Goal: Use online tool/utility: Utilize a website feature to perform a specific function

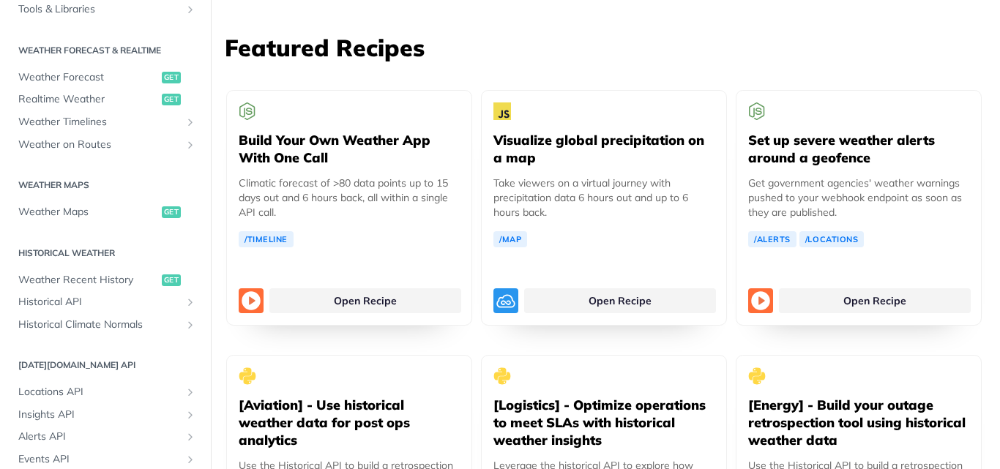
scroll to position [211, 0]
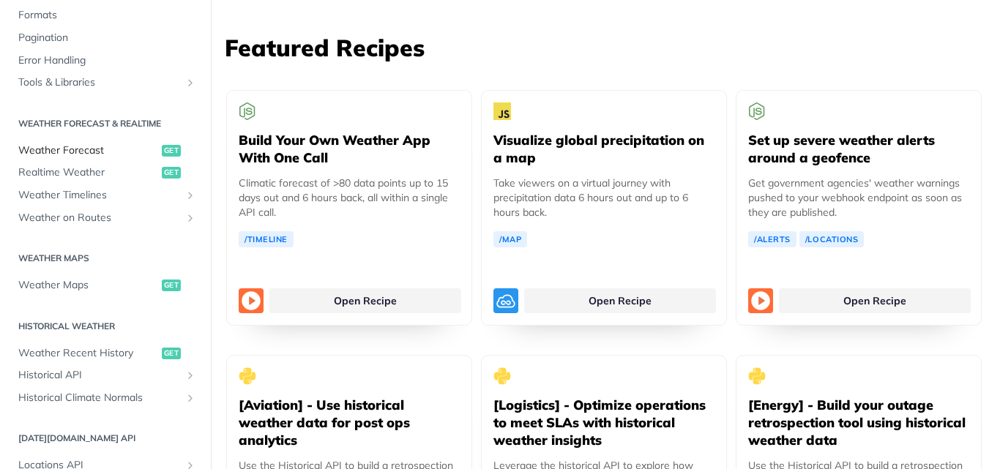
click at [86, 146] on span "Weather Forecast" at bounding box center [88, 150] width 140 height 15
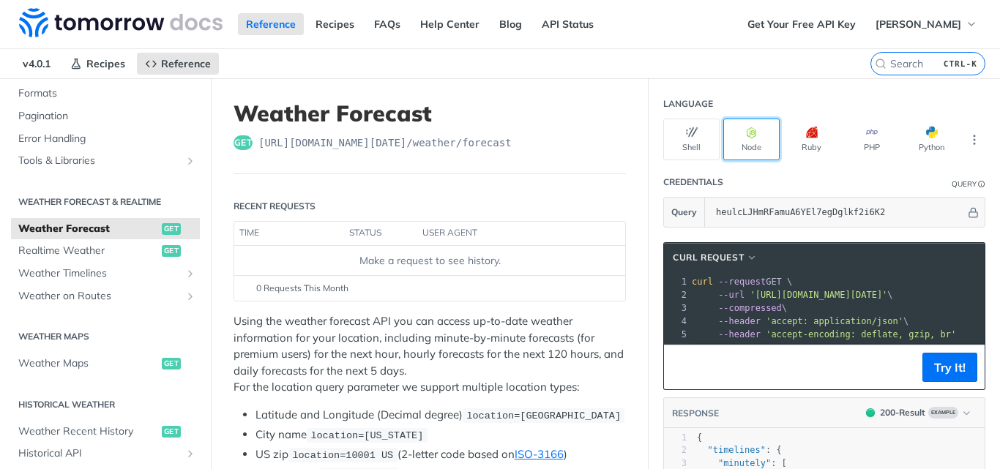
click at [747, 142] on button "Node" at bounding box center [751, 140] width 56 height 42
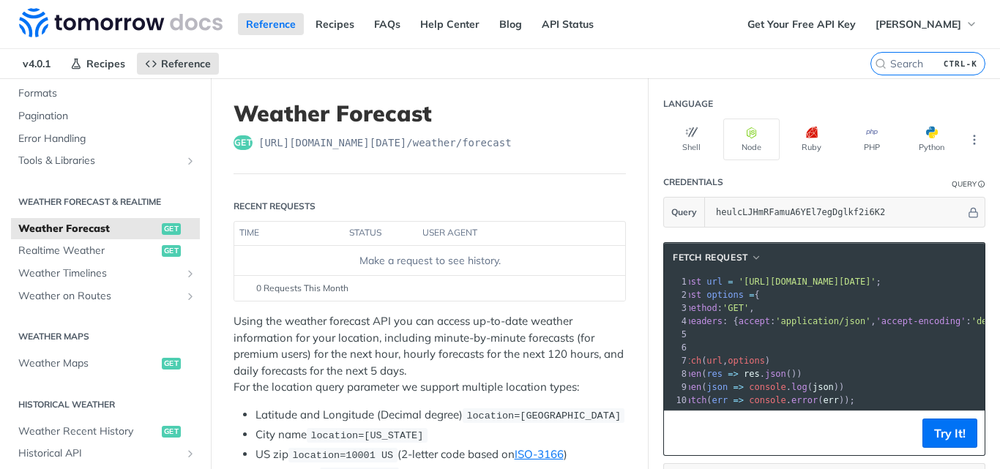
drag, startPoint x: 774, startPoint y: 423, endPoint x: 667, endPoint y: 427, distance: 106.9
click at [667, 427] on footer "Try It!" at bounding box center [824, 433] width 321 height 45
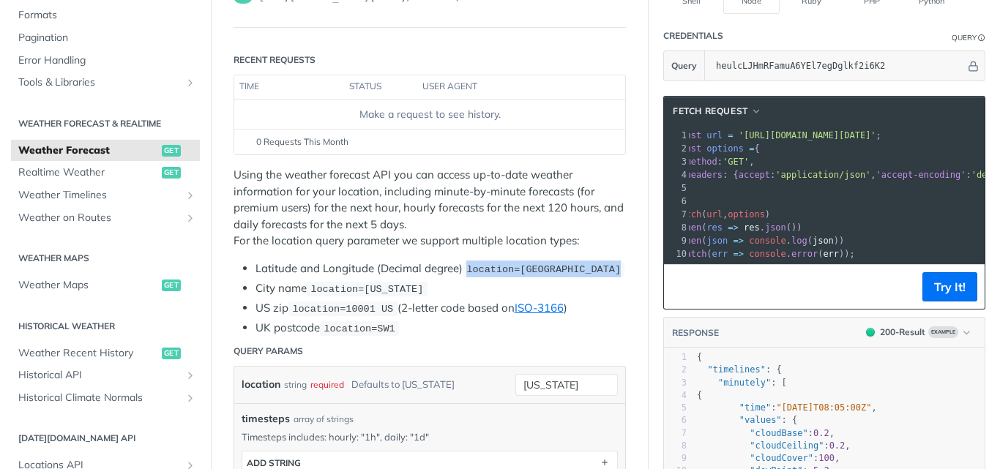
drag, startPoint x: 469, startPoint y: 268, endPoint x: 612, endPoint y: 266, distance: 142.7
click at [612, 266] on code "location=[GEOGRAPHIC_DATA]" at bounding box center [544, 269] width 162 height 15
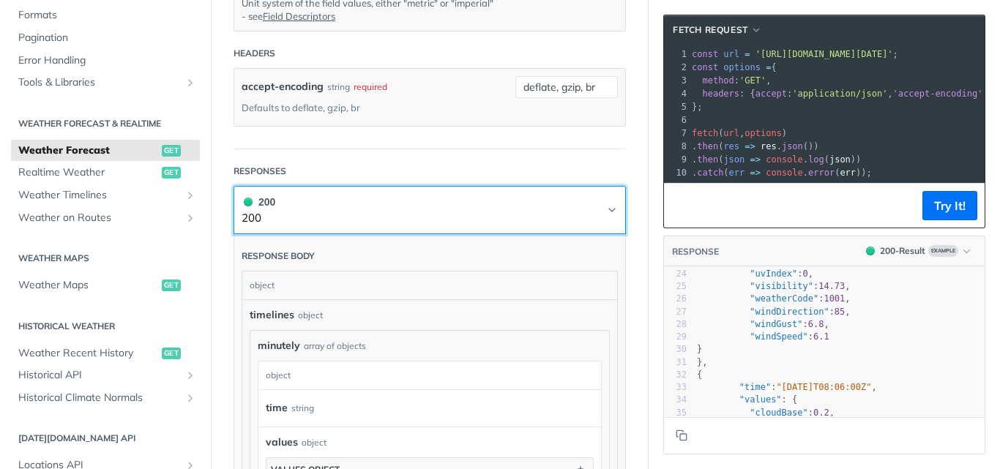
click at [606, 210] on icon "Chevron" at bounding box center [612, 210] width 12 height 12
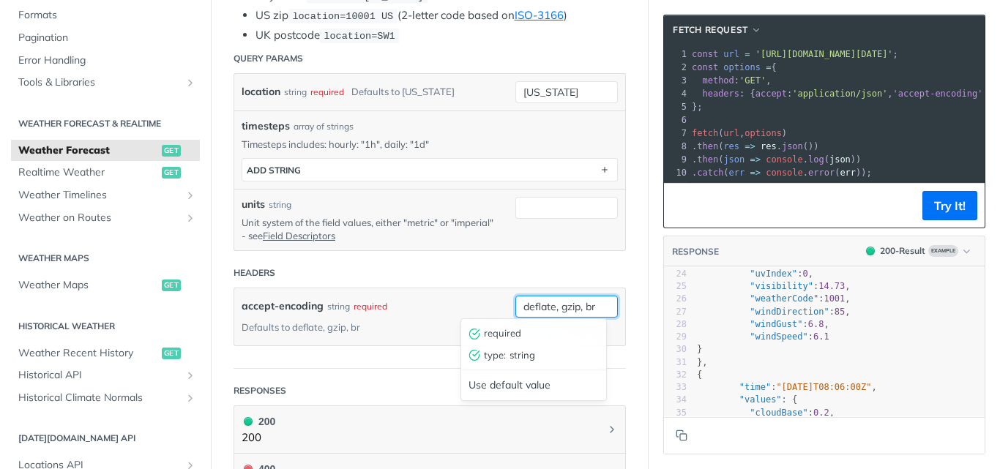
click at [566, 307] on input "deflate, gzip, br" at bounding box center [566, 307] width 102 height 22
click at [476, 307] on div "accept-encoding string required Defaults to deflate, gzip, br" at bounding box center [368, 317] width 252 height 42
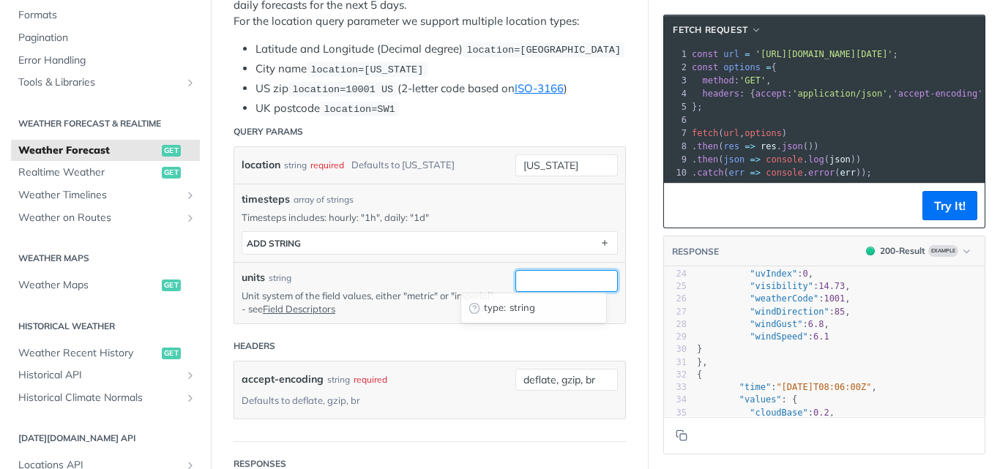
click at [515, 285] on input "units" at bounding box center [566, 281] width 102 height 22
click at [502, 305] on span "type :" at bounding box center [495, 308] width 22 height 15
click at [523, 275] on input "units" at bounding box center [566, 281] width 102 height 22
click at [539, 311] on span "string" at bounding box center [553, 308] width 89 height 15
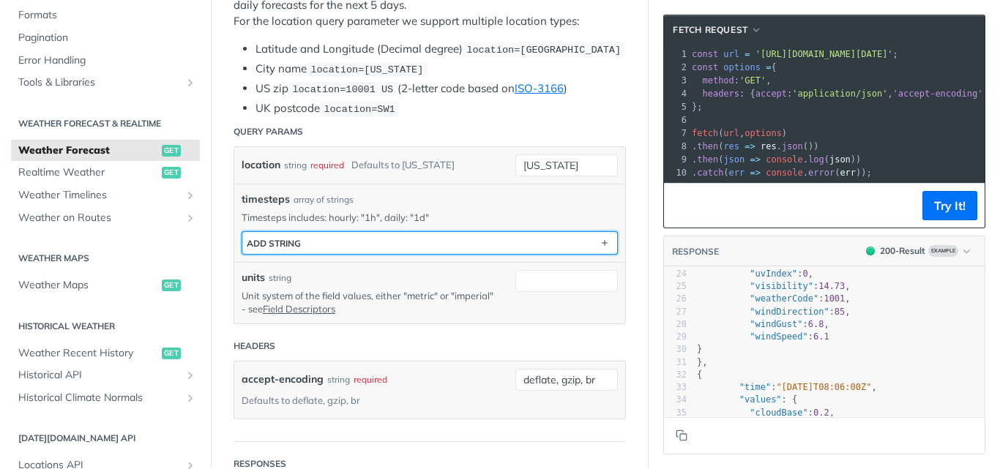
click at [330, 243] on button "ADD string" at bounding box center [429, 243] width 375 height 22
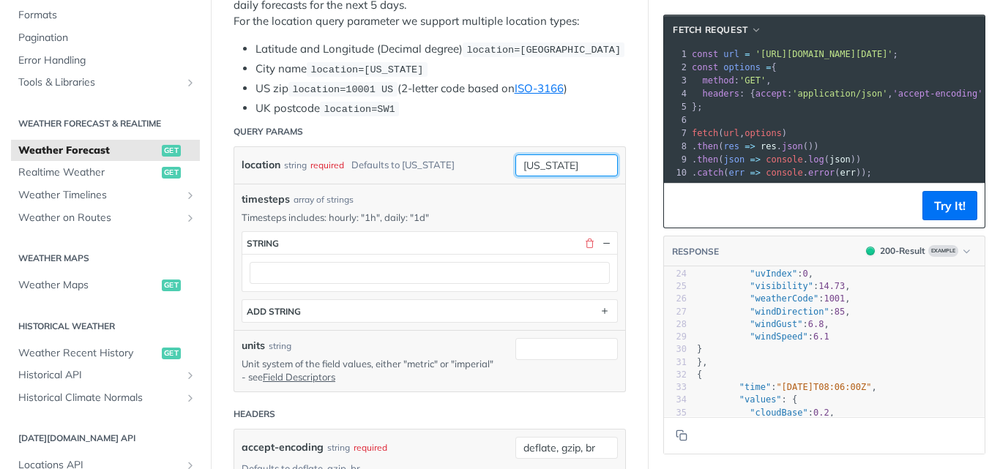
click at [550, 155] on input "[US_STATE]" at bounding box center [566, 165] width 102 height 22
click at [572, 165] on input "[US_STATE]" at bounding box center [566, 165] width 102 height 22
drag, startPoint x: 572, startPoint y: 165, endPoint x: 408, endPoint y: 168, distance: 164.0
click at [408, 168] on div "location string required Defaults to [US_STATE] [US_STATE] required type : stri…" at bounding box center [430, 165] width 376 height 22
type input "a"
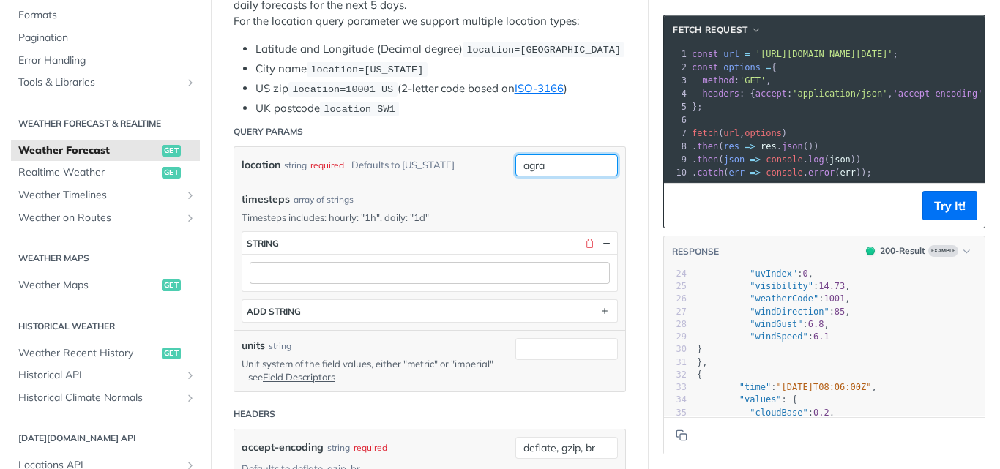
type input "agra"
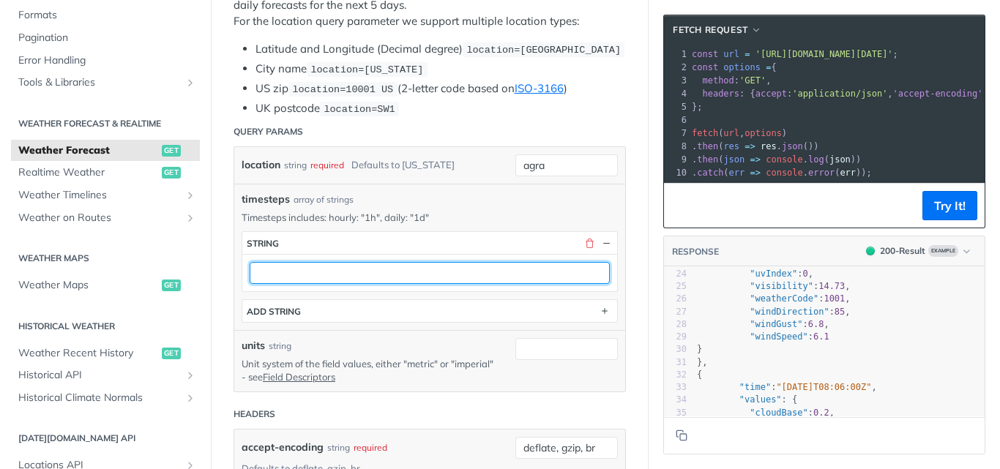
click at [574, 278] on input "text" at bounding box center [430, 273] width 360 height 22
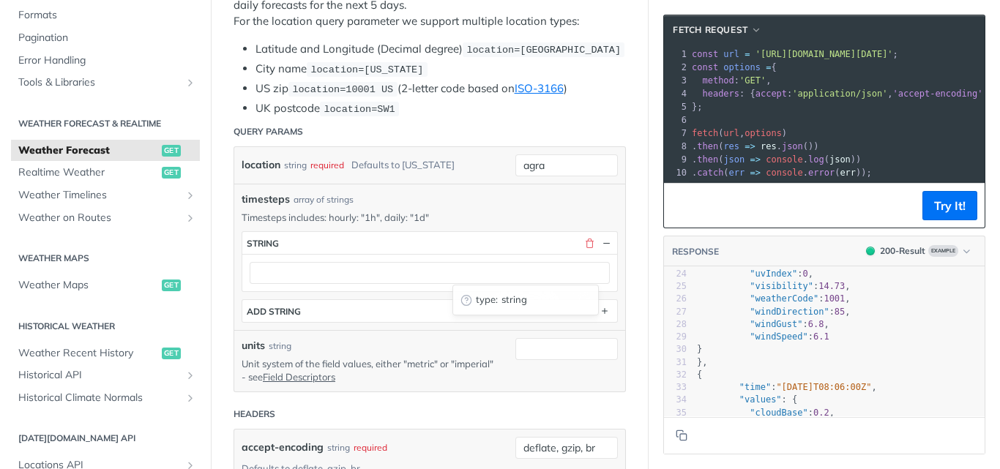
click at [512, 300] on span "string" at bounding box center [545, 300] width 89 height 15
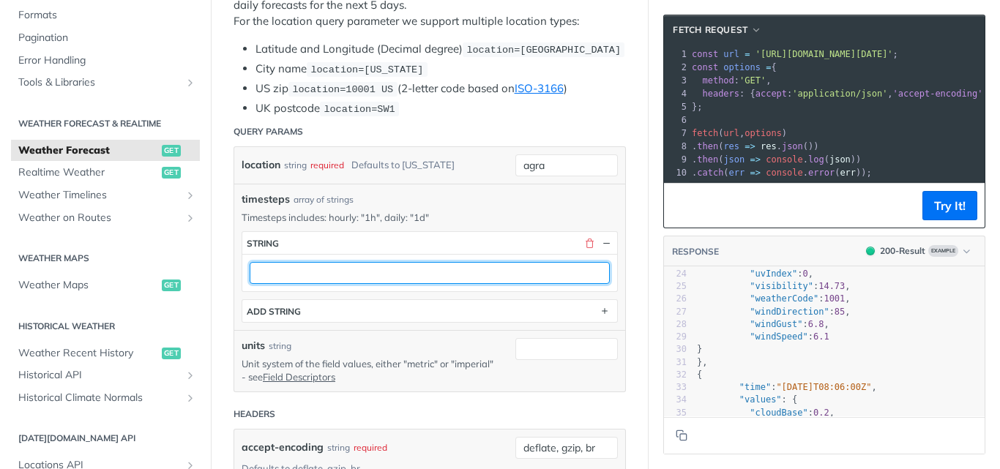
click at [381, 271] on input "text" at bounding box center [430, 273] width 360 height 22
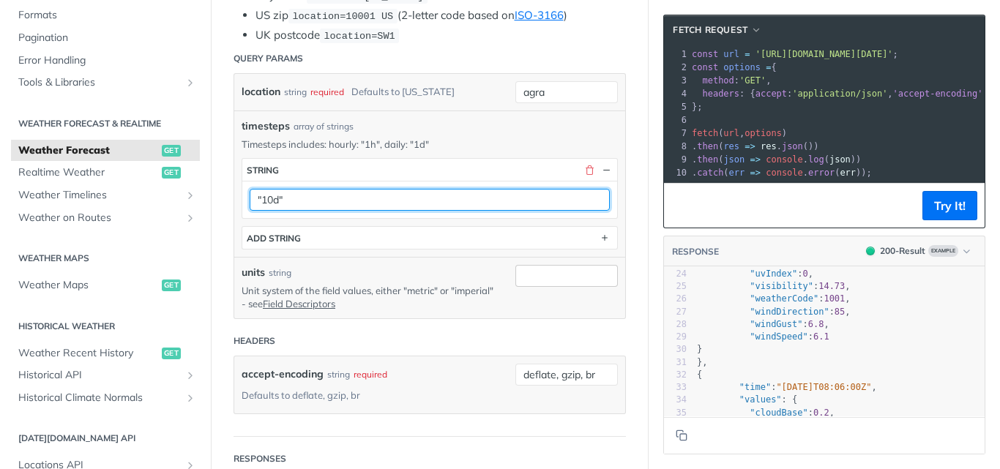
type input ""10d""
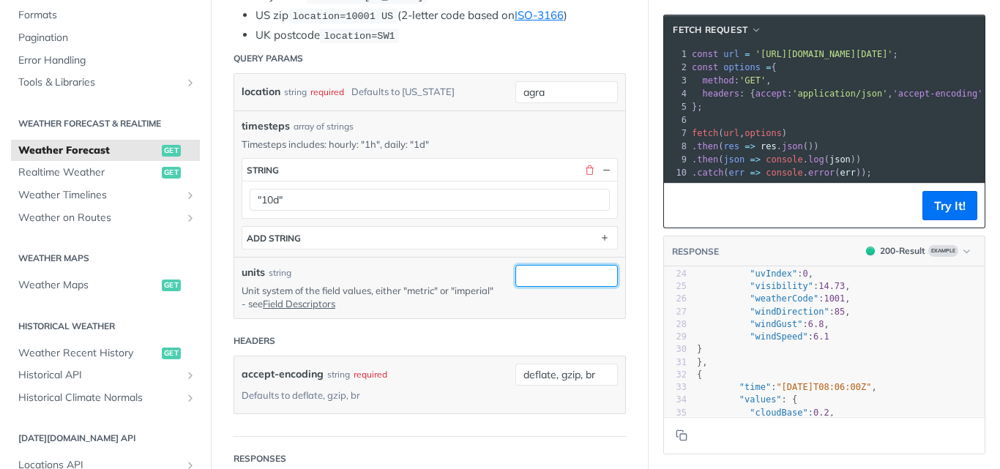
click at [517, 271] on input "units" at bounding box center [566, 276] width 102 height 22
click at [447, 333] on header "Headers" at bounding box center [429, 340] width 392 height 29
click at [529, 277] on input "units" at bounding box center [566, 276] width 102 height 22
type input "q"
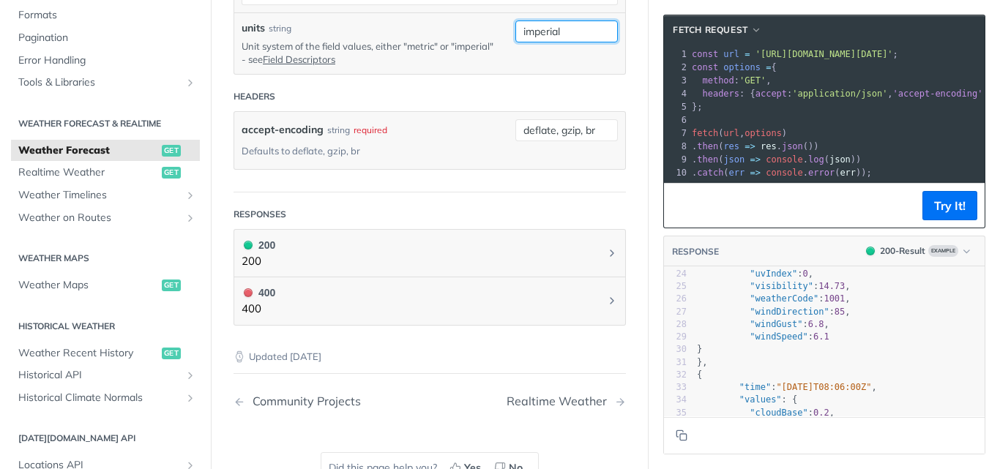
scroll to position [659, 0]
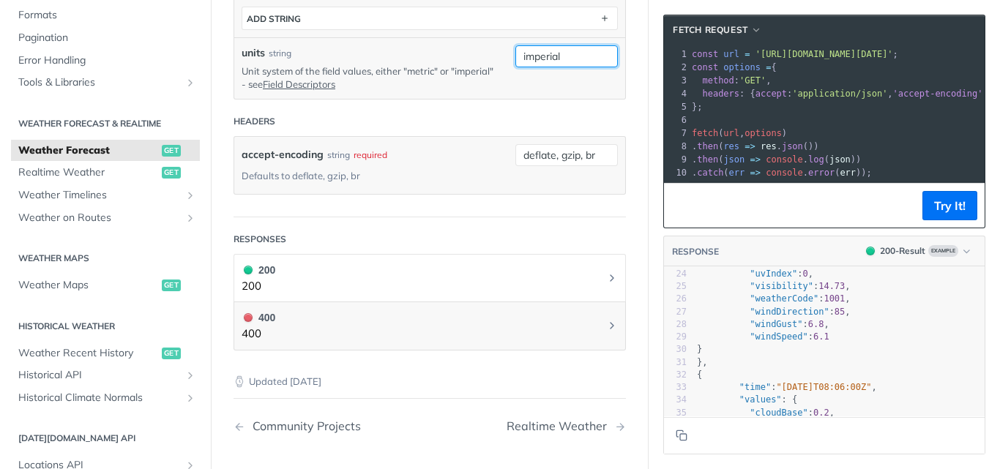
type input "imperial"
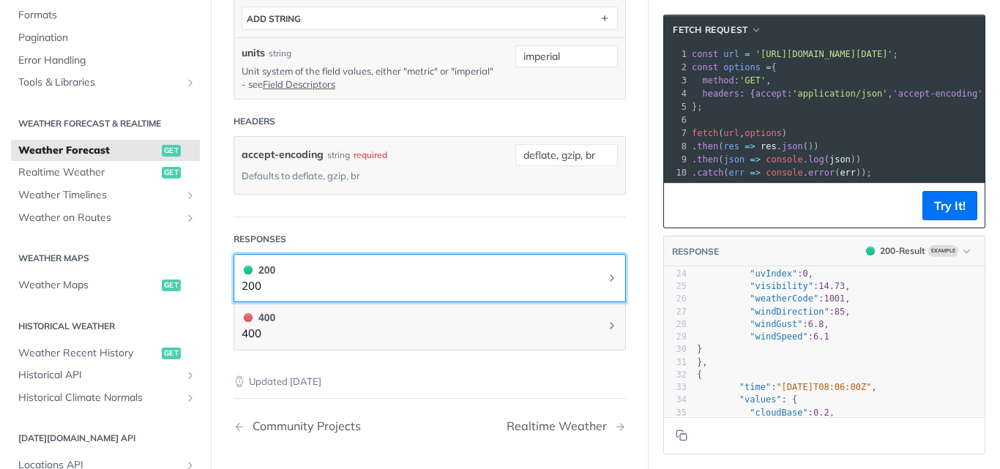
click at [585, 280] on button "200 200" at bounding box center [430, 278] width 376 height 33
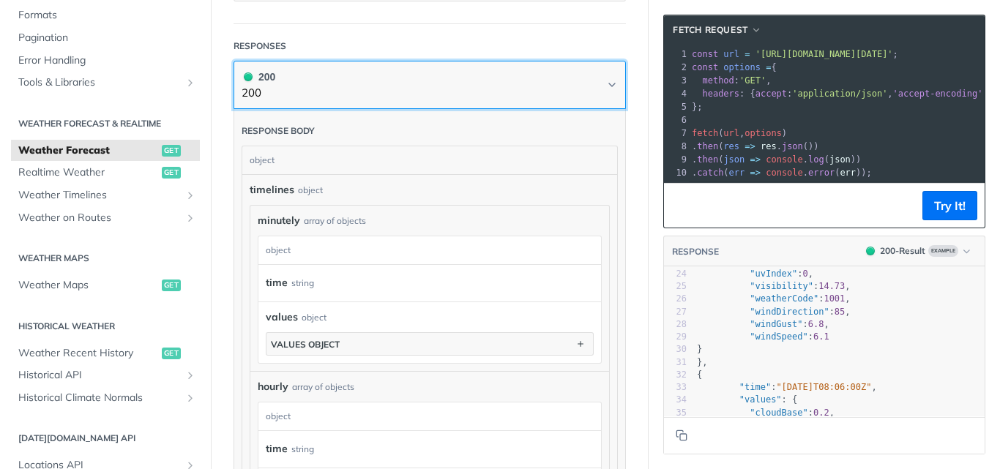
scroll to position [878, 0]
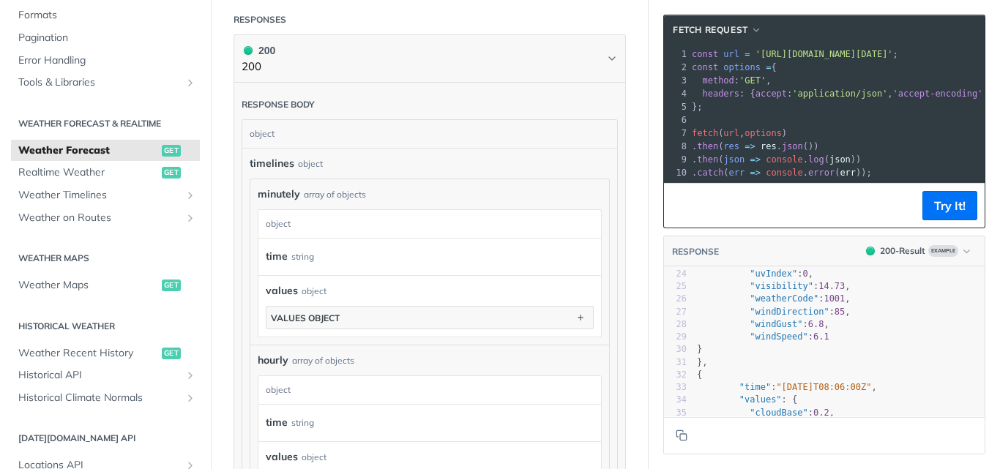
drag, startPoint x: 355, startPoint y: 252, endPoint x: 312, endPoint y: 253, distance: 43.2
click at [353, 252] on div "time string" at bounding box center [419, 257] width 306 height 22
click at [276, 255] on label "time" at bounding box center [277, 256] width 22 height 21
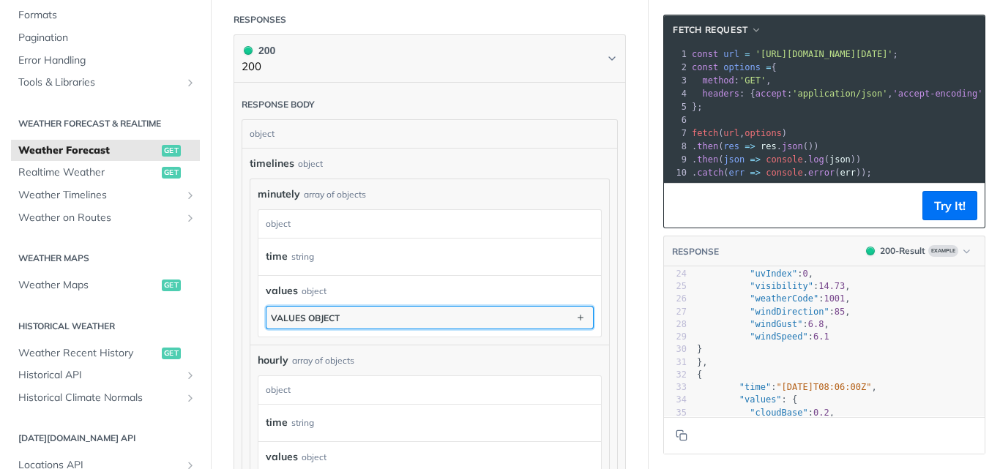
click at [315, 313] on div "values object" at bounding box center [305, 318] width 69 height 11
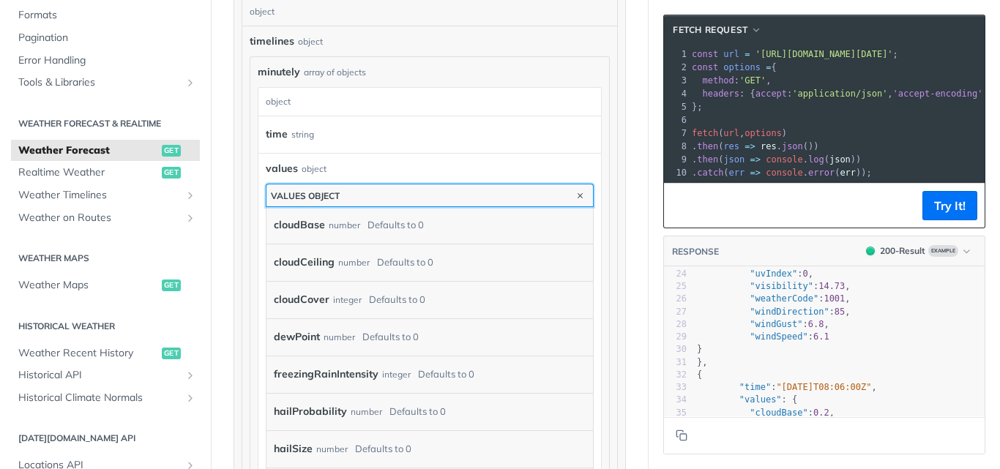
scroll to position [1025, 0]
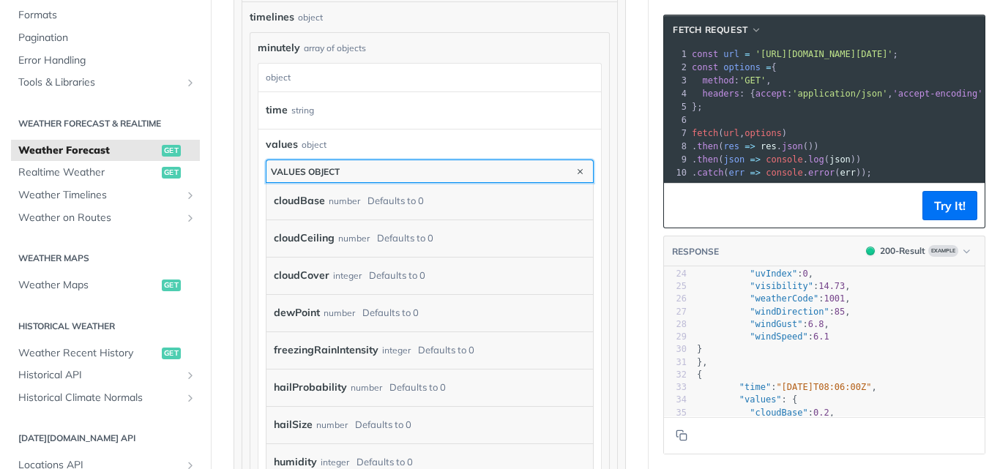
click at [423, 175] on button "values object" at bounding box center [429, 171] width 326 height 22
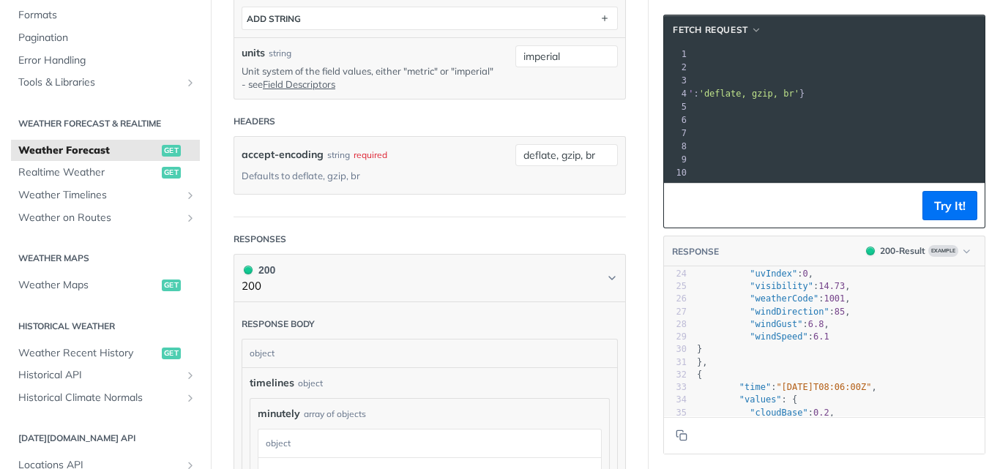
scroll to position [0, 297]
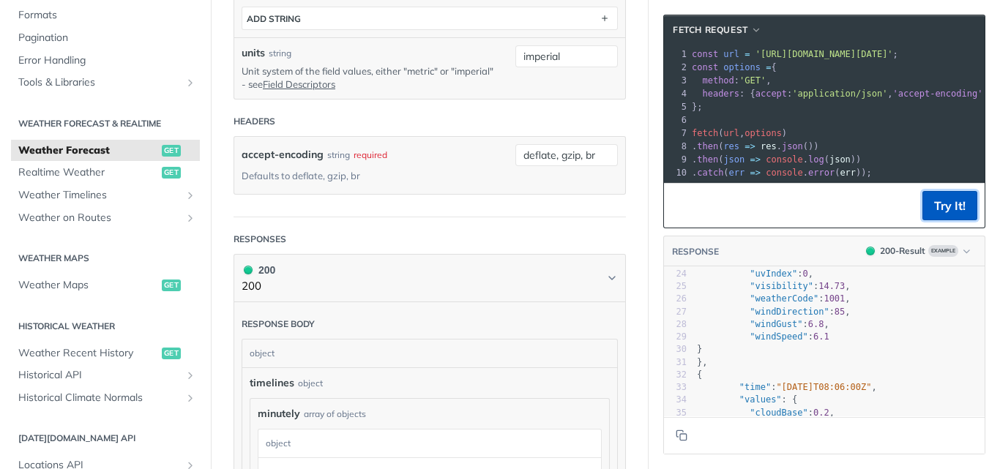
click at [945, 214] on button "Try It!" at bounding box center [949, 205] width 55 height 29
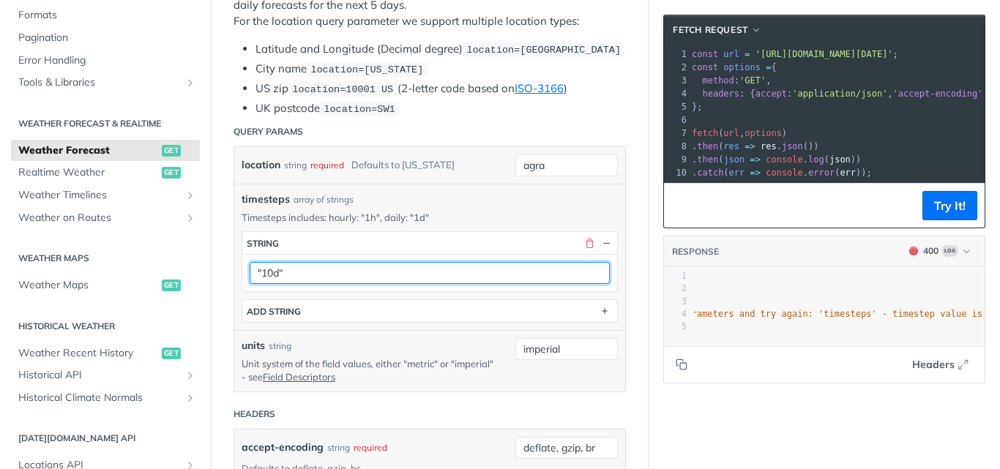
click at [272, 270] on input ""10d"" at bounding box center [430, 273] width 360 height 22
type input """
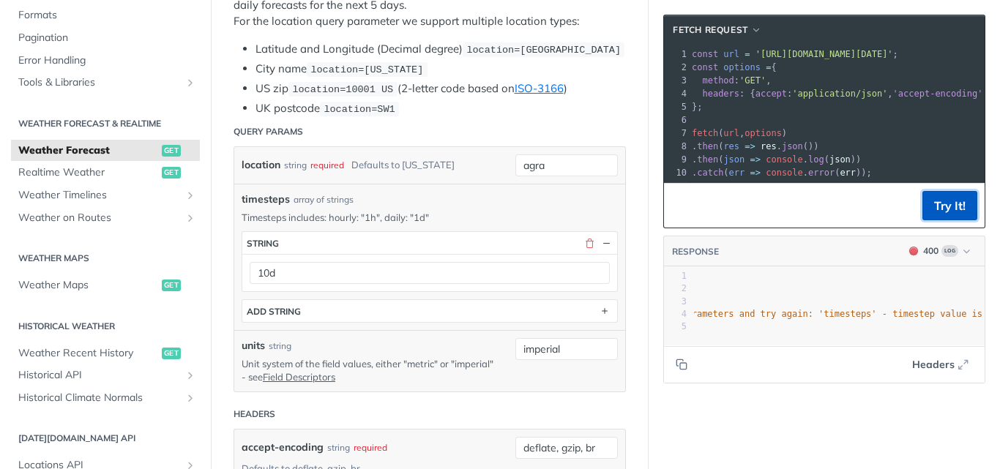
click at [957, 220] on button "Try It!" at bounding box center [949, 205] width 55 height 29
click at [923, 217] on button "Try It!" at bounding box center [949, 205] width 55 height 29
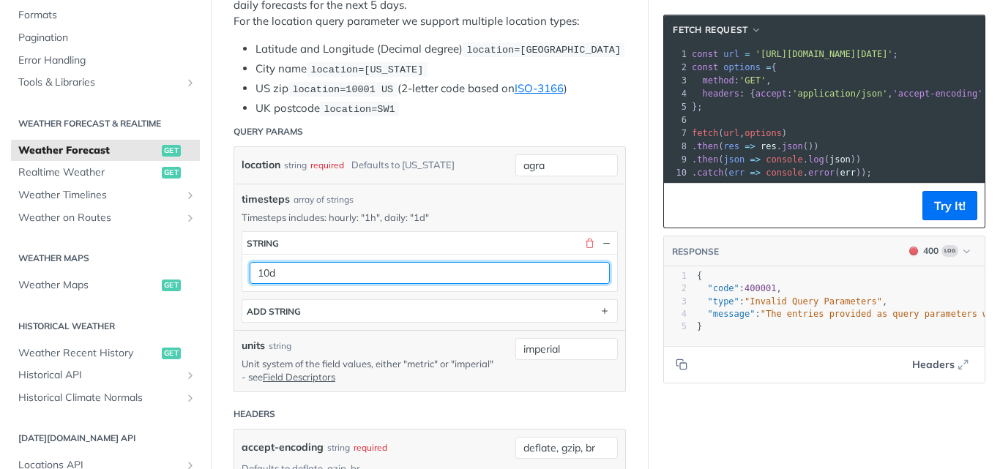
click at [367, 273] on input "10d" at bounding box center [430, 273] width 360 height 22
type input "1"
type input "1d"
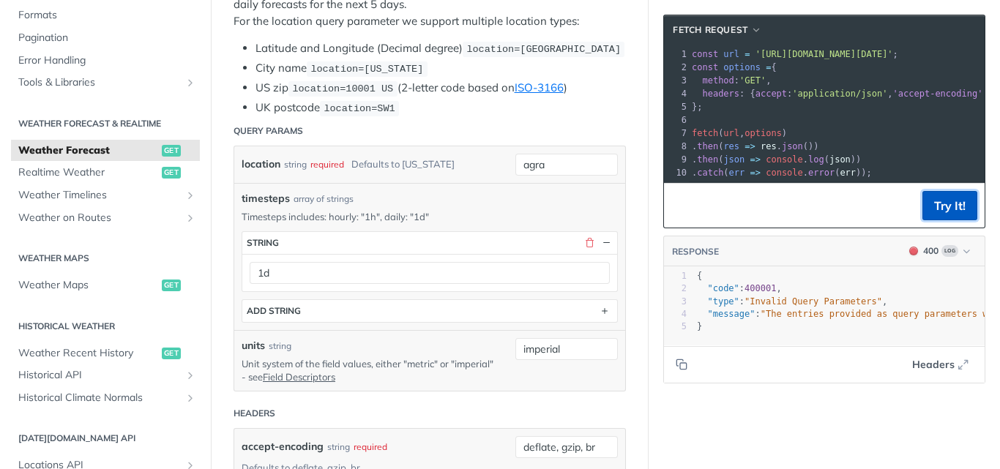
click at [934, 219] on button "Try It!" at bounding box center [949, 205] width 55 height 29
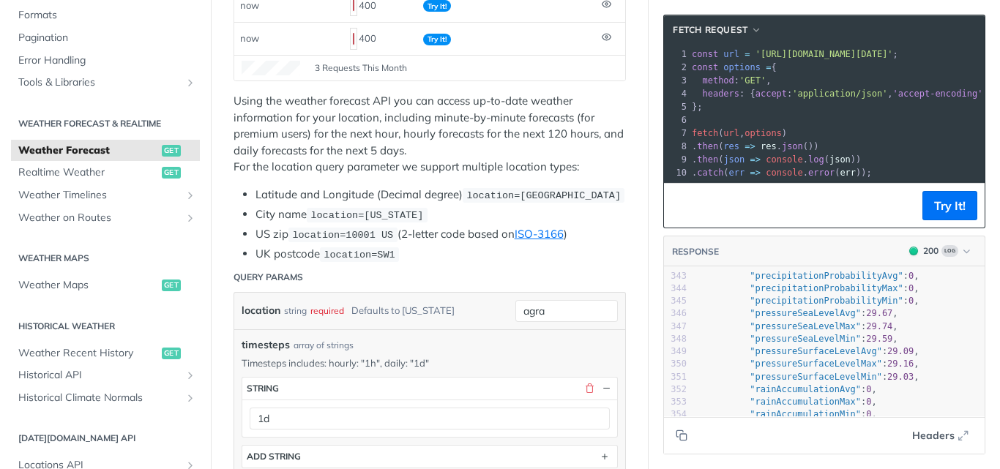
click at [258, 311] on label "location" at bounding box center [261, 310] width 39 height 21
click at [515, 311] on input "agra" at bounding box center [566, 311] width 102 height 22
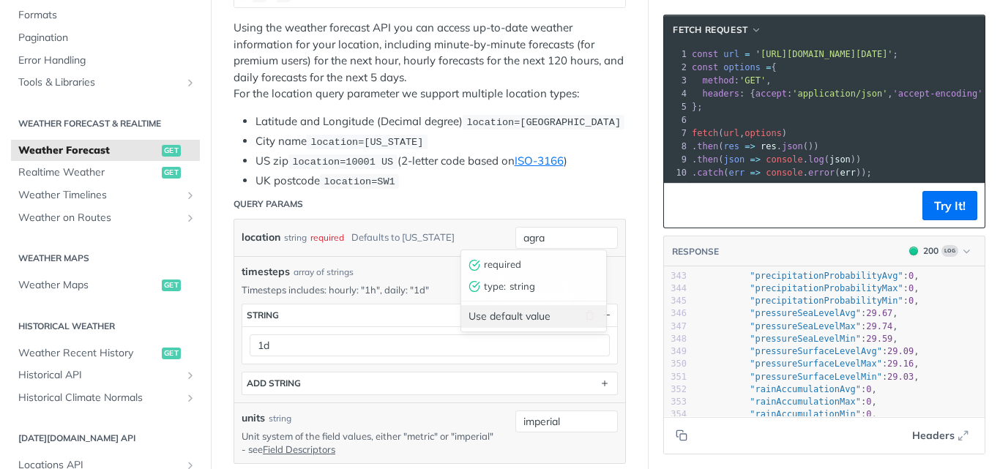
click at [503, 318] on div "Use default value" at bounding box center [533, 316] width 145 height 23
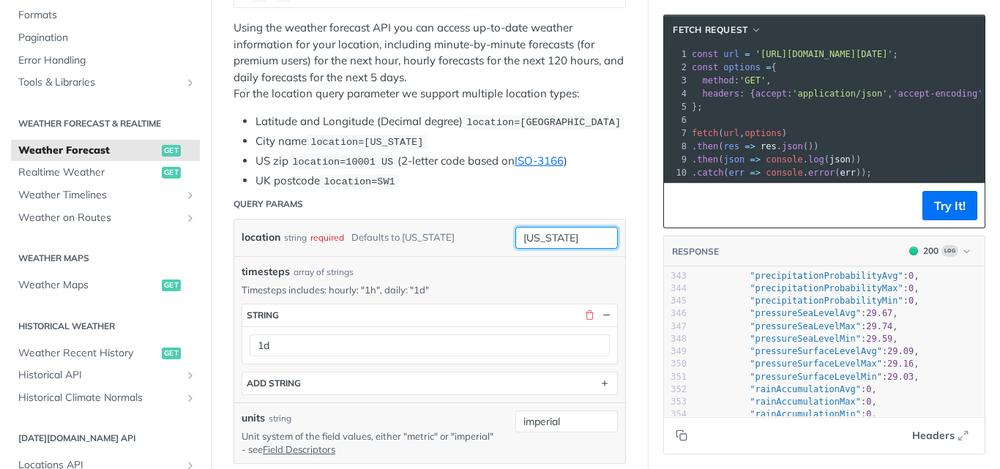
click at [571, 242] on input "[US_STATE]" at bounding box center [566, 238] width 102 height 22
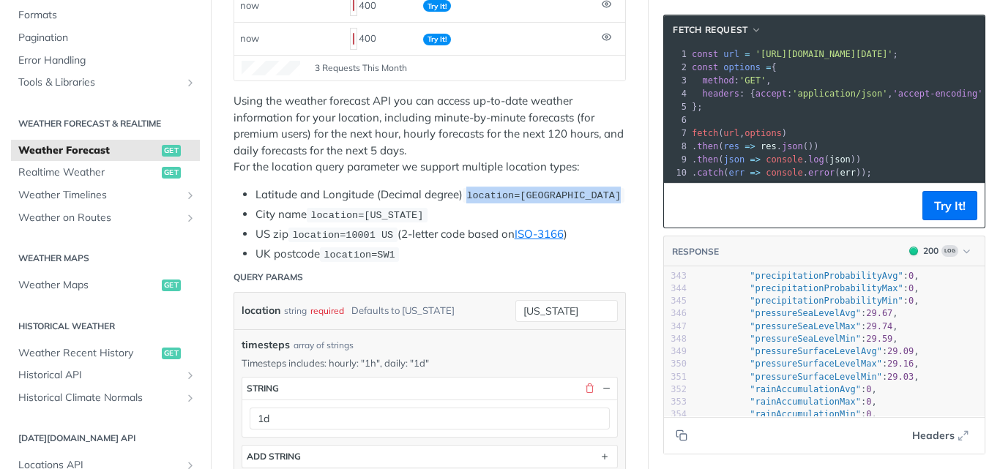
drag, startPoint x: 469, startPoint y: 195, endPoint x: 615, endPoint y: 195, distance: 145.6
copy span "location=[GEOGRAPHIC_DATA]"
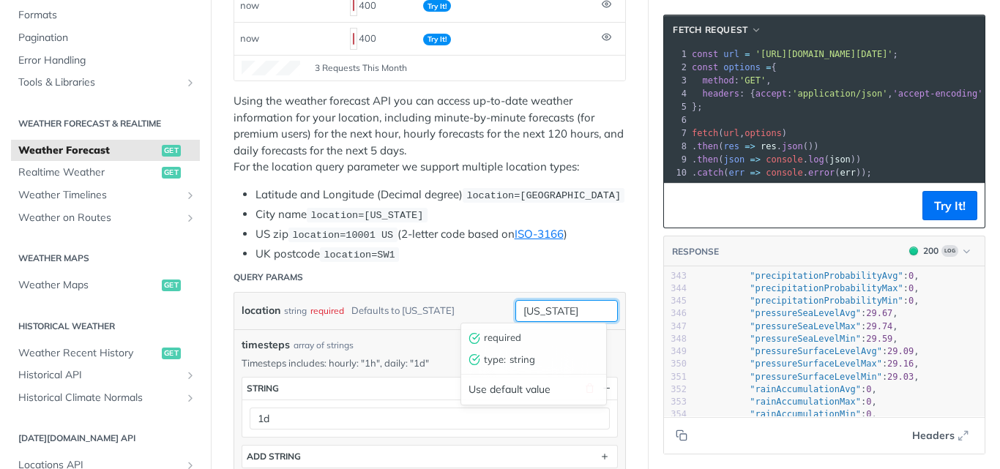
drag, startPoint x: 566, startPoint y: 313, endPoint x: 416, endPoint y: 317, distance: 150.8
click at [416, 317] on div "location string required Defaults to [US_STATE] [US_STATE] required type : stri…" at bounding box center [430, 311] width 376 height 22
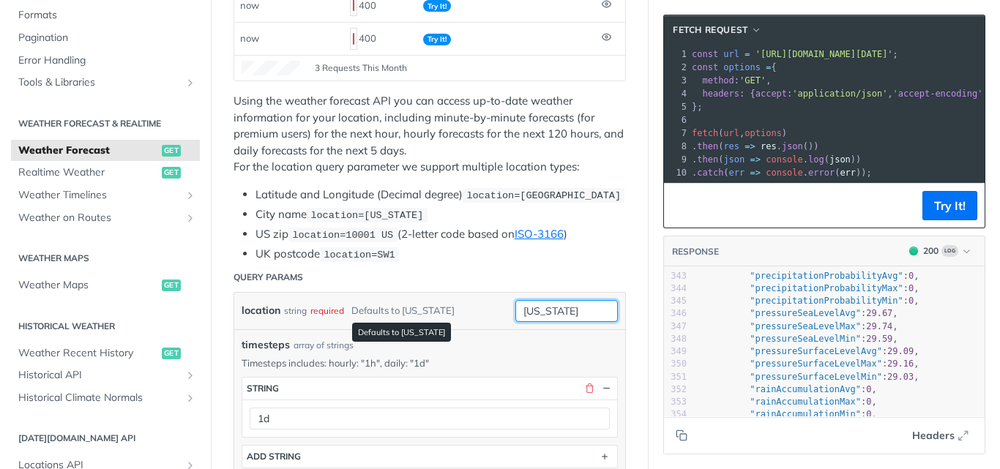
paste input "location=[GEOGRAPHIC_DATA]"
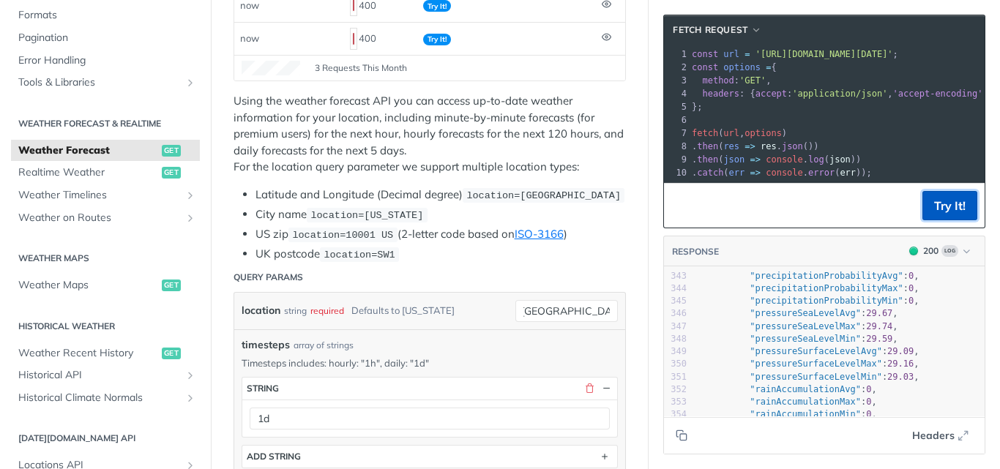
click at [949, 217] on button "Try It!" at bounding box center [949, 205] width 55 height 29
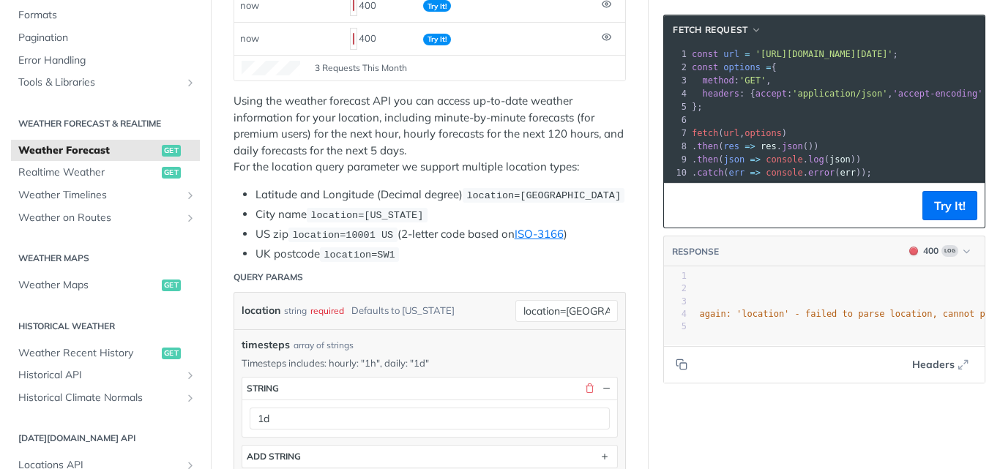
scroll to position [0, 0]
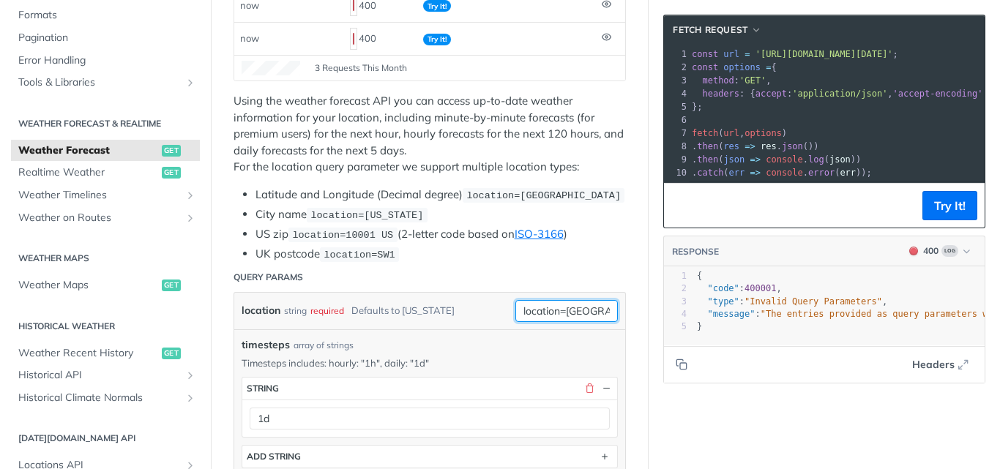
click at [564, 315] on input "location=[GEOGRAPHIC_DATA]" at bounding box center [566, 311] width 102 height 22
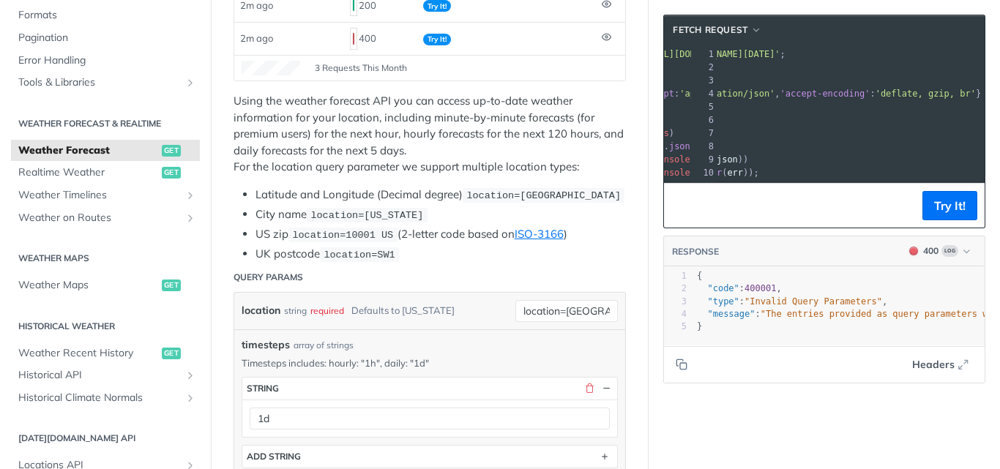
scroll to position [0, 140]
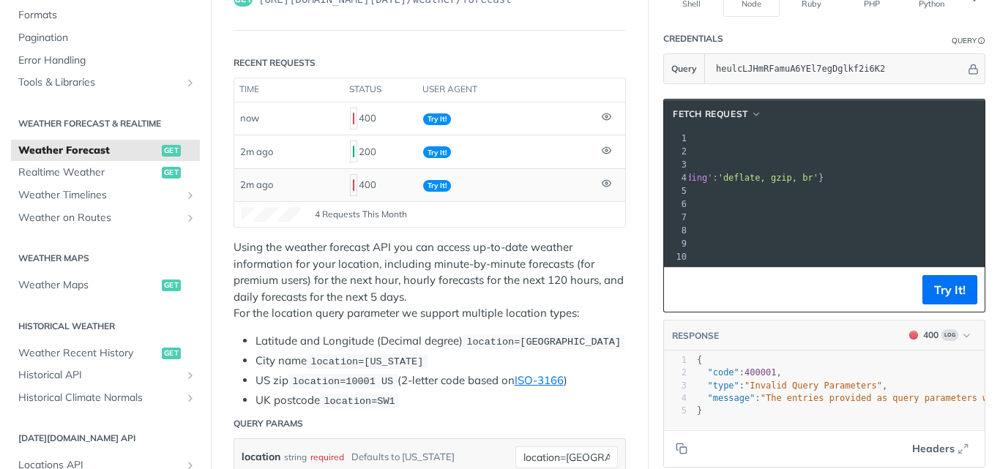
click at [606, 182] on td at bounding box center [610, 184] width 29 height 33
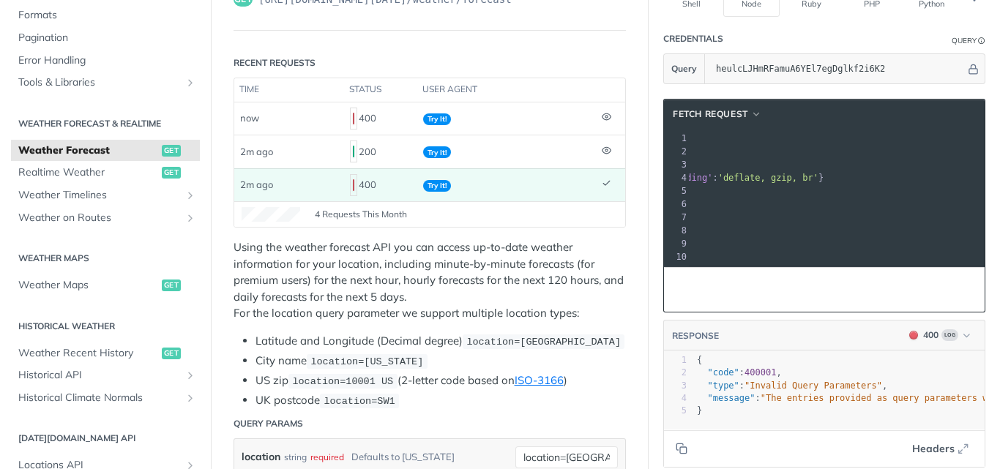
click at [606, 182] on td at bounding box center [610, 184] width 29 height 33
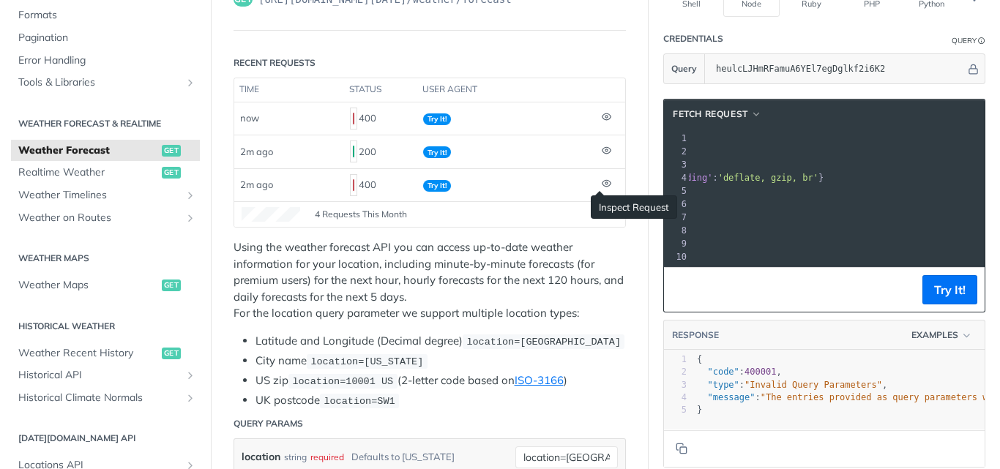
click at [602, 184] on icon at bounding box center [607, 184] width 10 height 10
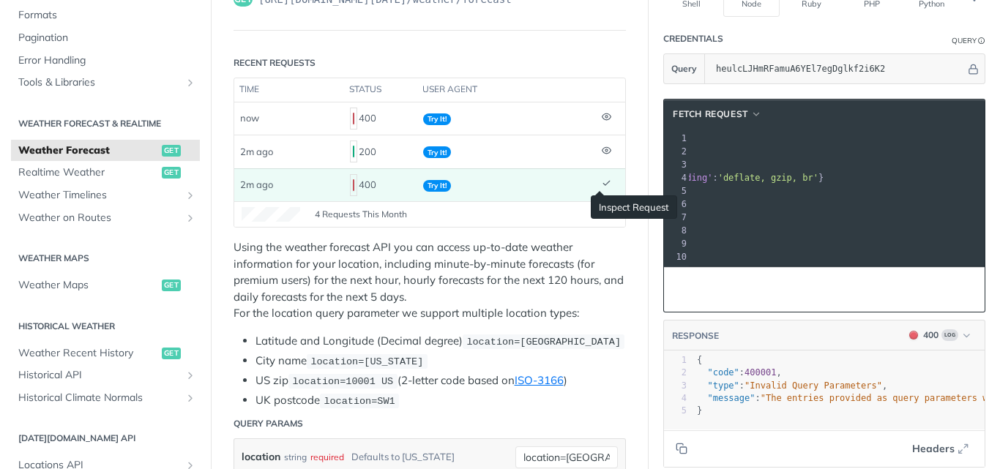
click at [602, 184] on icon at bounding box center [607, 184] width 10 height 10
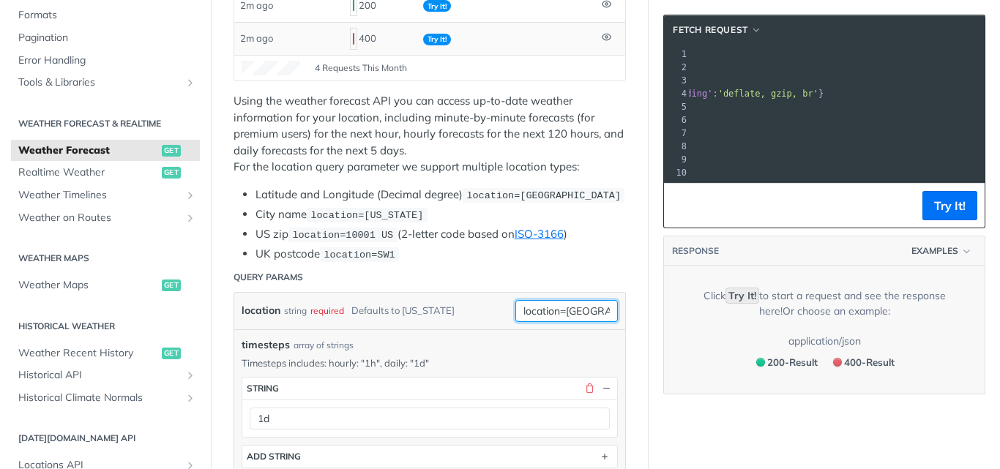
click at [557, 310] on input "location=[GEOGRAPHIC_DATA]" at bounding box center [566, 311] width 102 height 22
type input "42.3478, -71.0466"
click at [955, 214] on button "Try It!" at bounding box center [949, 205] width 55 height 29
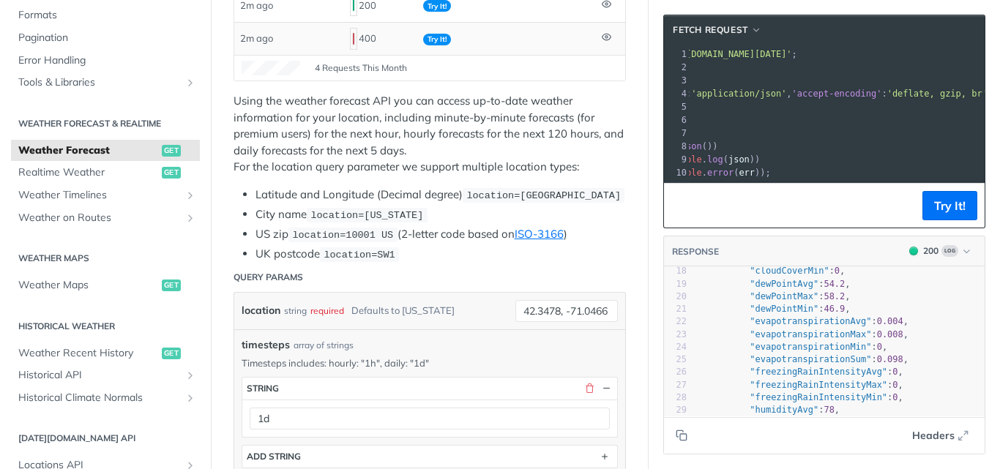
scroll to position [0, 101]
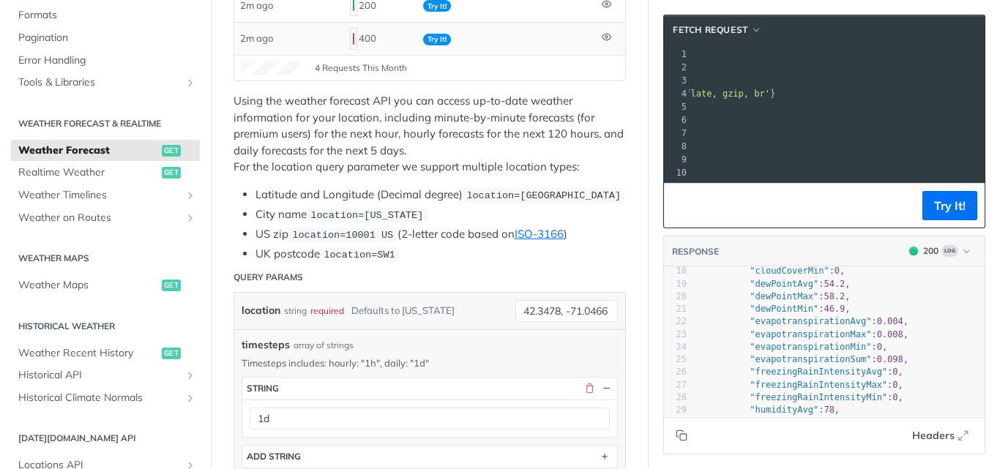
drag, startPoint x: 739, startPoint y: 54, endPoint x: 950, endPoint y: 56, distance: 210.8
click at [575, 56] on span "'[URL][DOMAIN_NAME][DATE]'" at bounding box center [506, 54] width 138 height 10
copy span "'[URL][DOMAIN_NAME][DATE]"
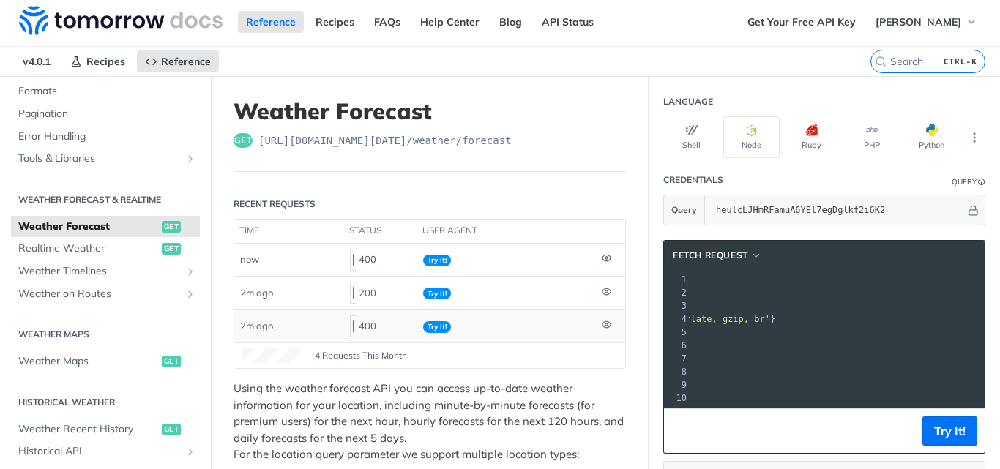
scroll to position [0, 0]
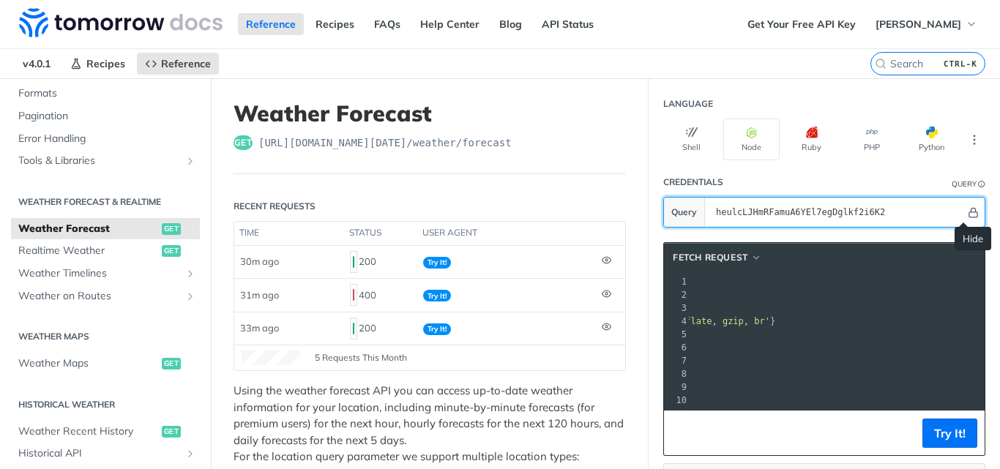
click at [968, 213] on icon "Hide" at bounding box center [973, 212] width 11 height 11
click at [968, 213] on icon "Show" at bounding box center [973, 212] width 11 height 11
